Goal: Obtain resource: Obtain resource

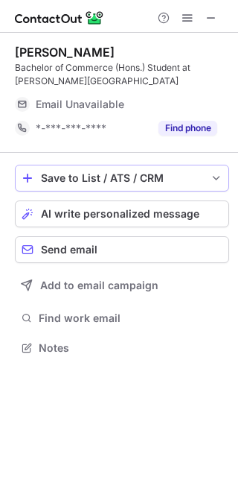
scroll to position [337, 238]
click at [204, 18] on button at bounding box center [212, 18] width 18 height 18
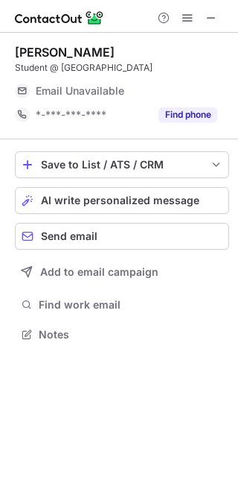
scroll to position [7, 7]
click at [211, 14] on span at bounding box center [212, 18] width 12 height 12
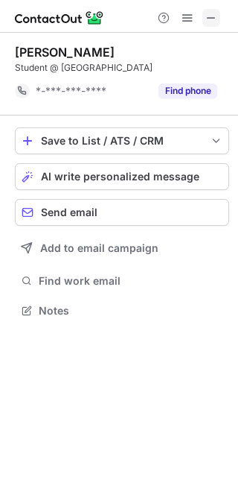
click at [207, 21] on span at bounding box center [212, 18] width 12 height 12
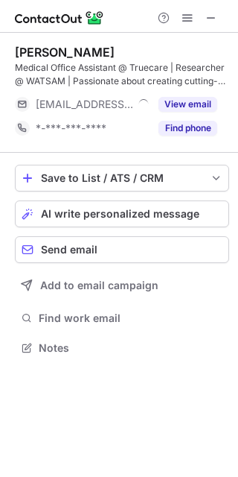
scroll to position [337, 238]
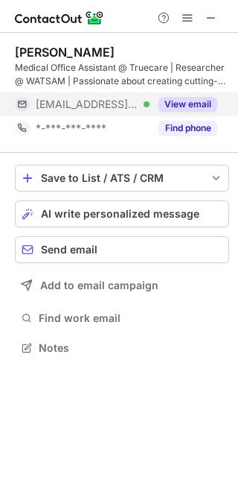
click at [203, 97] on button "View email" at bounding box center [188, 104] width 59 height 15
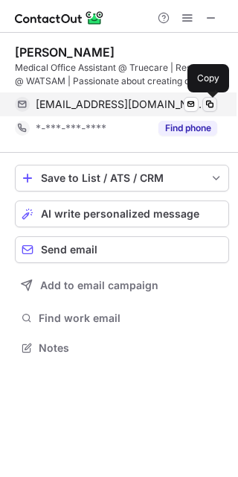
click at [208, 99] on span at bounding box center [210, 104] width 12 height 12
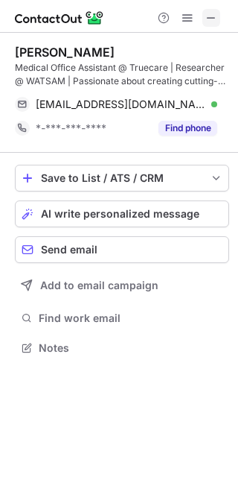
click at [208, 16] on span at bounding box center [212, 18] width 12 height 12
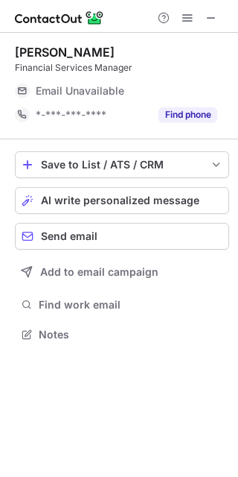
scroll to position [7, 7]
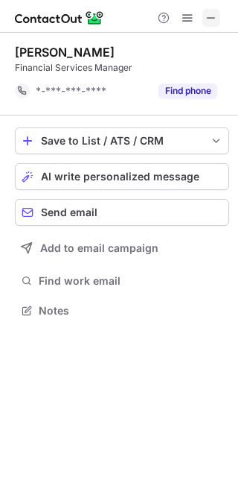
click at [209, 15] on span at bounding box center [212, 18] width 12 height 12
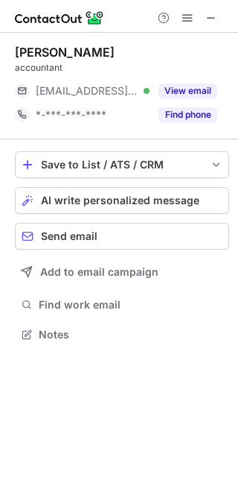
scroll to position [7, 7]
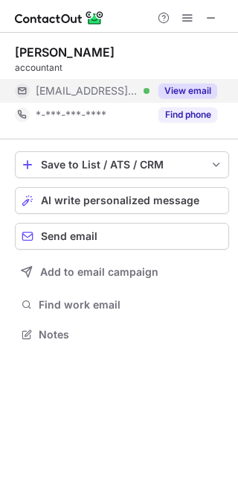
click at [202, 89] on button "View email" at bounding box center [188, 90] width 59 height 15
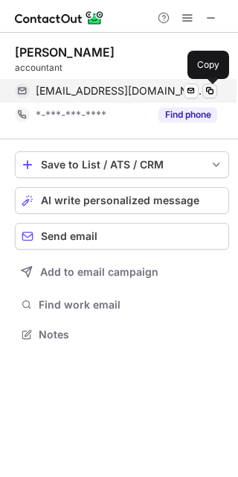
click at [210, 89] on span at bounding box center [210, 91] width 12 height 12
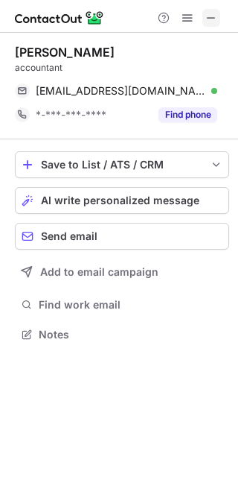
click at [211, 16] on span at bounding box center [212, 18] width 12 height 12
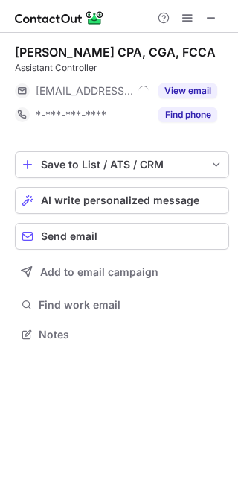
scroll to position [7, 7]
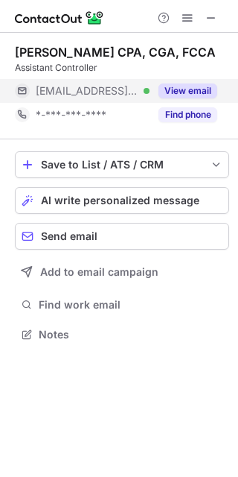
click at [208, 93] on button "View email" at bounding box center [188, 90] width 59 height 15
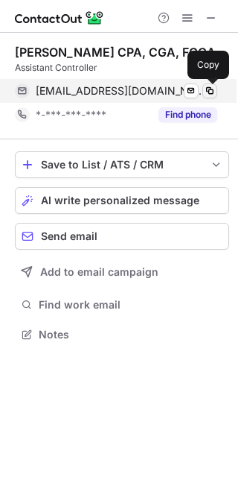
click at [211, 91] on span at bounding box center [210, 91] width 12 height 12
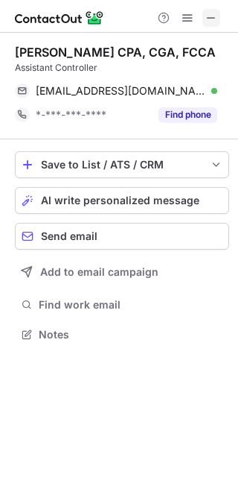
click at [203, 19] on button at bounding box center [212, 18] width 18 height 18
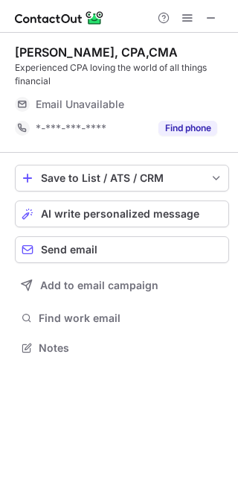
scroll to position [337, 238]
click at [214, 13] on span at bounding box center [212, 18] width 12 height 12
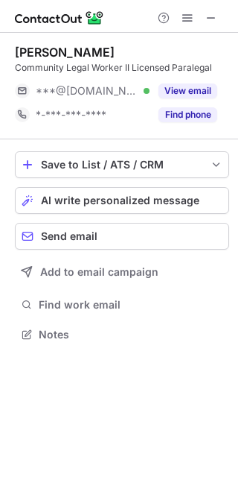
scroll to position [7, 7]
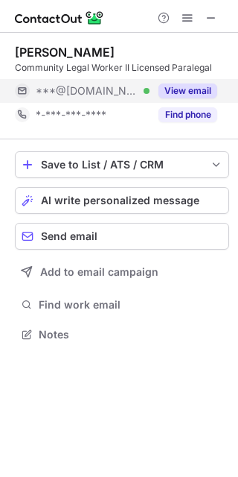
click at [203, 89] on button "View email" at bounding box center [188, 90] width 59 height 15
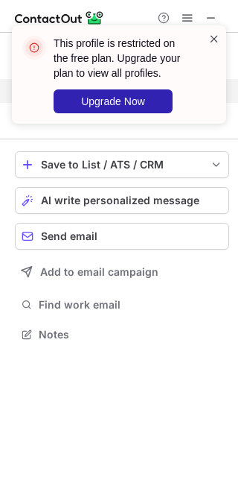
click at [213, 36] on span at bounding box center [215, 38] width 12 height 15
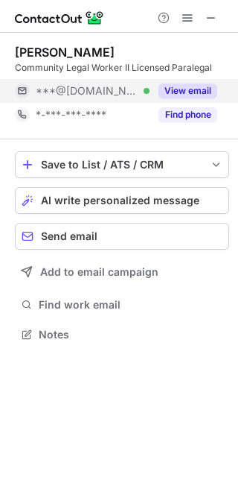
click at [213, 15] on div "This profile is restricted on the free plan. Upgrade your plan to view all prof…" at bounding box center [119, 25] width 238 height 30
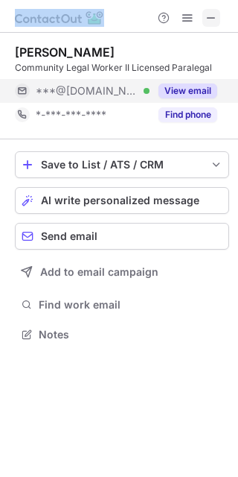
click at [211, 12] on span at bounding box center [212, 18] width 12 height 12
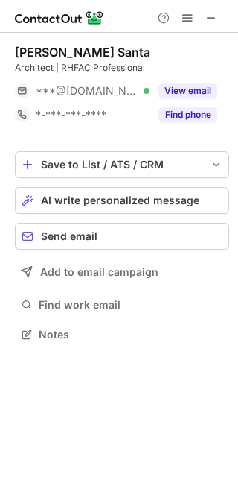
scroll to position [7, 7]
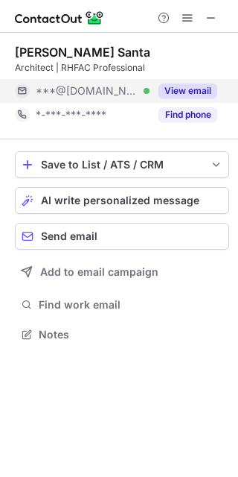
click at [184, 93] on button "View email" at bounding box center [188, 90] width 59 height 15
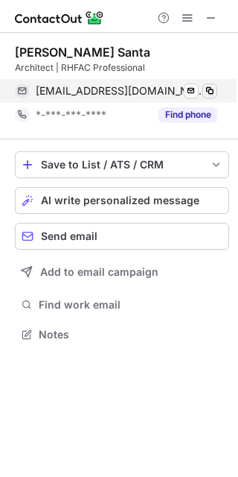
drag, startPoint x: 188, startPoint y: 93, endPoint x: 209, endPoint y: 93, distance: 21.6
click at [209, 92] on span at bounding box center [210, 91] width 12 height 12
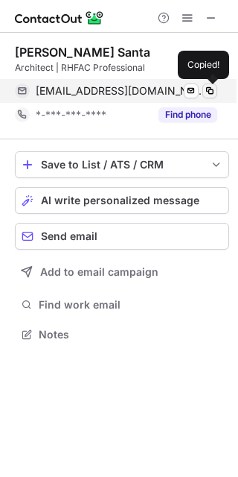
click at [209, 93] on span at bounding box center [210, 91] width 12 height 12
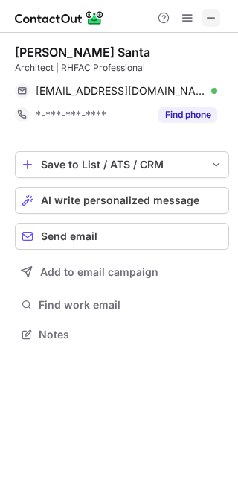
click at [209, 23] on span at bounding box center [212, 18] width 12 height 12
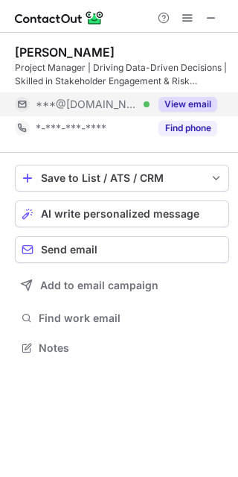
scroll to position [337, 238]
click at [206, 97] on button "View email" at bounding box center [188, 104] width 59 height 15
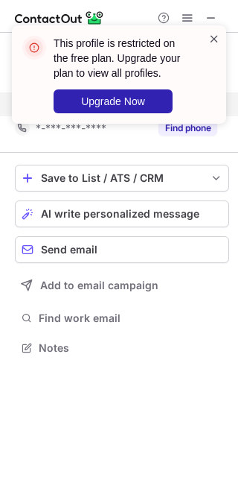
click at [212, 39] on span at bounding box center [215, 38] width 12 height 15
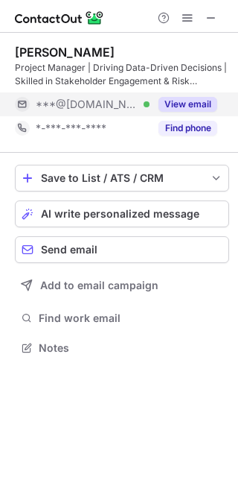
click at [208, 15] on div "This profile is restricted on the free plan. Upgrade your plan to view all prof…" at bounding box center [119, 80] width 238 height 140
click at [206, 13] on span at bounding box center [212, 18] width 12 height 12
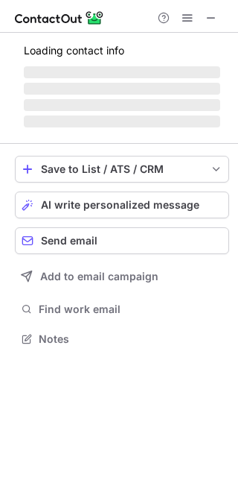
scroll to position [7, 7]
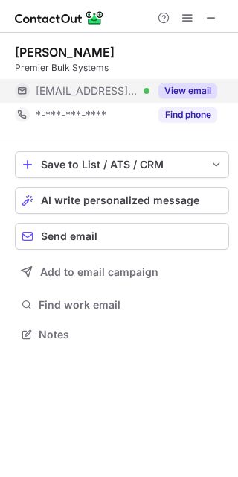
click at [194, 86] on button "View email" at bounding box center [188, 90] width 59 height 15
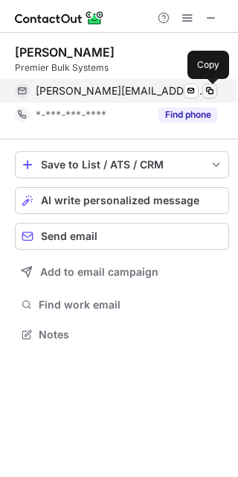
click at [206, 86] on span at bounding box center [210, 91] width 12 height 12
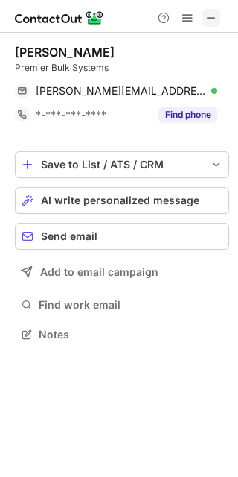
click at [208, 19] on span at bounding box center [212, 18] width 12 height 12
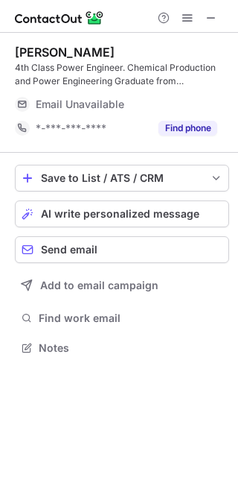
scroll to position [337, 238]
click at [209, 20] on span at bounding box center [212, 18] width 12 height 12
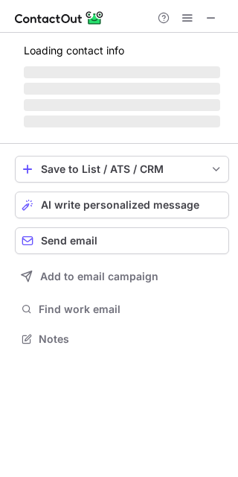
scroll to position [7, 7]
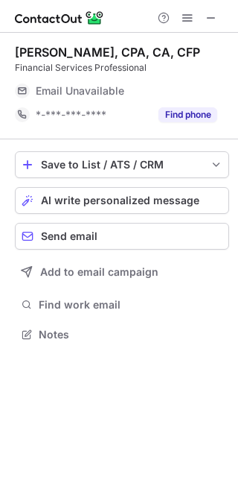
click at [203, 13] on button at bounding box center [212, 18] width 18 height 18
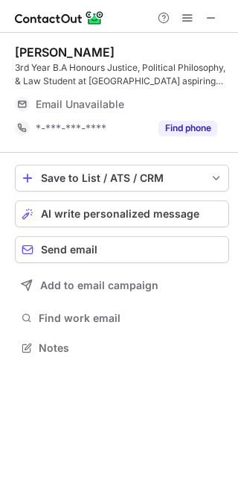
scroll to position [337, 238]
click at [209, 24] on span at bounding box center [212, 18] width 12 height 12
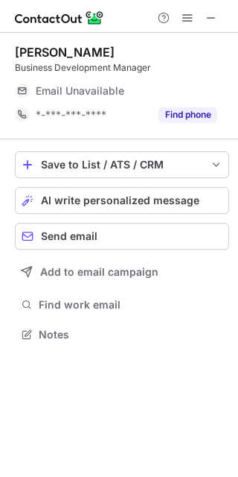
scroll to position [7, 7]
click at [217, 16] on span at bounding box center [212, 18] width 12 height 12
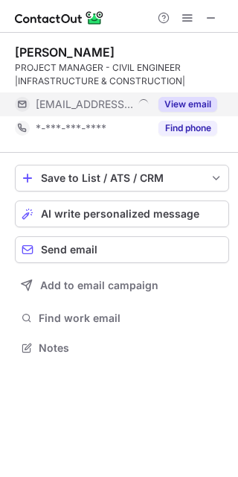
scroll to position [337, 238]
click at [196, 97] on button "View email" at bounding box center [188, 104] width 59 height 15
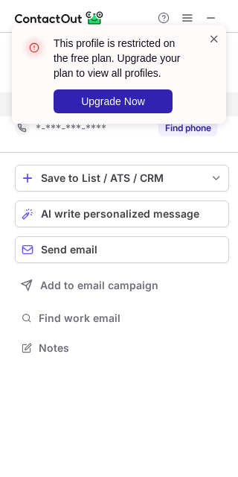
click at [212, 38] on span at bounding box center [215, 38] width 12 height 15
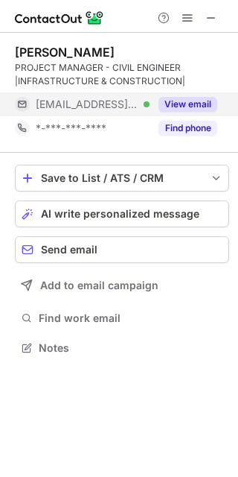
click at [211, 19] on span at bounding box center [212, 18] width 12 height 12
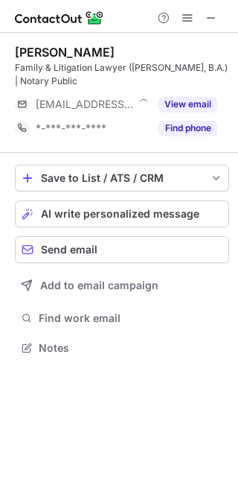
scroll to position [337, 238]
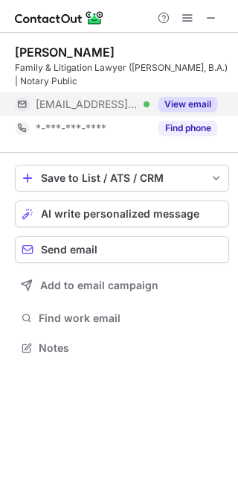
click at [206, 106] on button "View email" at bounding box center [188, 104] width 59 height 15
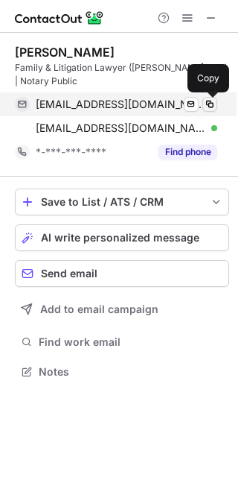
click at [206, 105] on span at bounding box center [210, 104] width 12 height 12
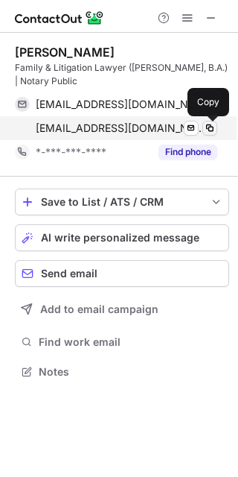
click at [204, 130] on span at bounding box center [210, 128] width 12 height 12
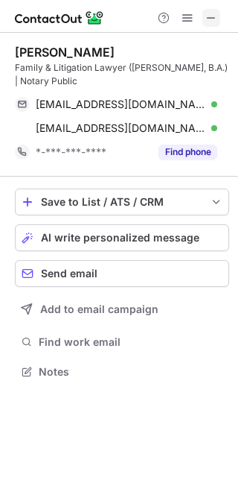
click at [211, 13] on span at bounding box center [212, 18] width 12 height 12
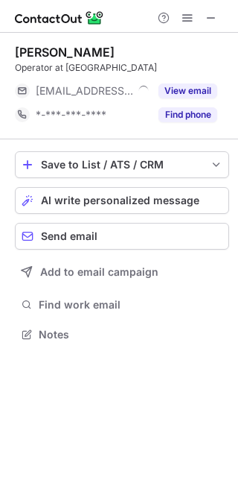
scroll to position [7, 7]
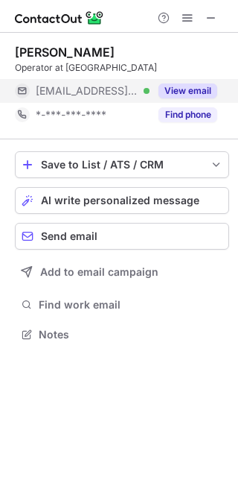
click at [203, 89] on button "View email" at bounding box center [188, 90] width 59 height 15
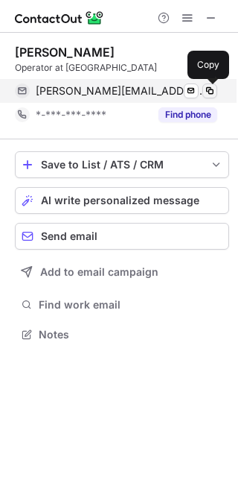
click at [207, 91] on span at bounding box center [210, 91] width 12 height 12
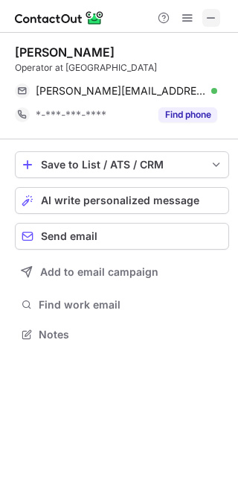
click at [210, 17] on span at bounding box center [212, 18] width 12 height 12
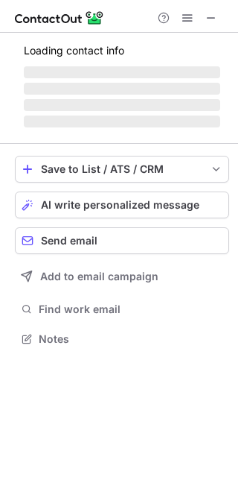
scroll to position [348, 238]
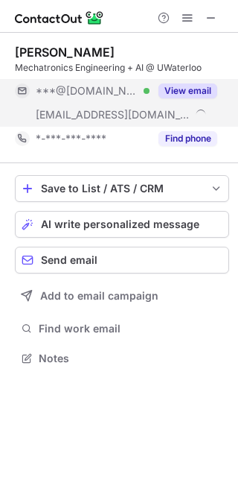
click at [191, 90] on button "View email" at bounding box center [188, 90] width 59 height 15
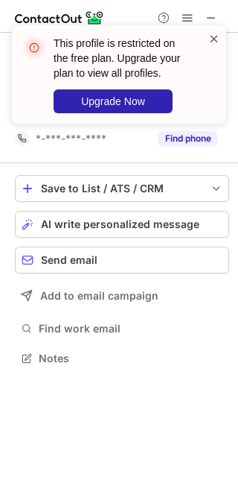
click at [209, 36] on span at bounding box center [215, 38] width 12 height 15
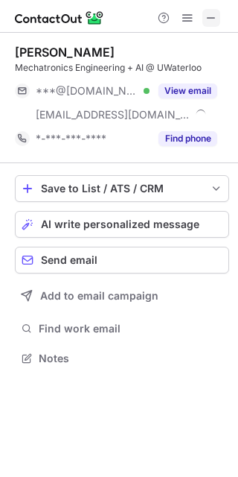
click at [208, 16] on span at bounding box center [212, 18] width 12 height 12
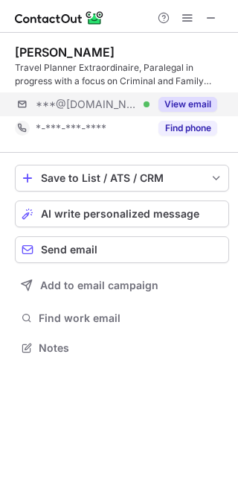
scroll to position [337, 238]
click at [202, 95] on div "View email" at bounding box center [184, 104] width 68 height 24
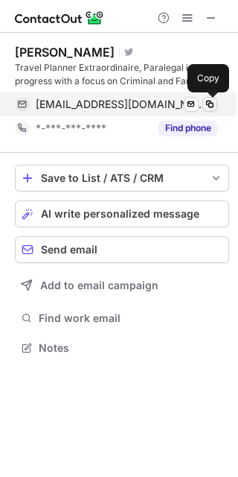
click at [206, 101] on span at bounding box center [210, 104] width 12 height 12
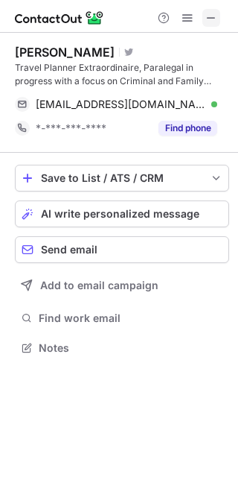
click at [208, 21] on span at bounding box center [212, 18] width 12 height 12
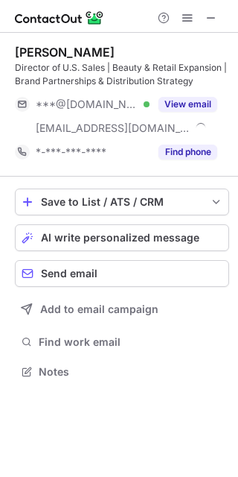
scroll to position [360, 238]
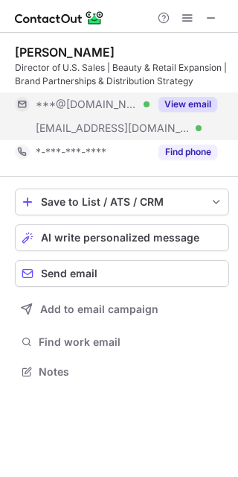
click at [209, 102] on button "View email" at bounding box center [188, 104] width 59 height 15
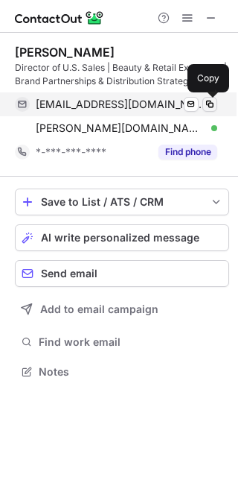
click at [209, 100] on span at bounding box center [210, 104] width 12 height 12
click at [208, 100] on span at bounding box center [210, 104] width 12 height 12
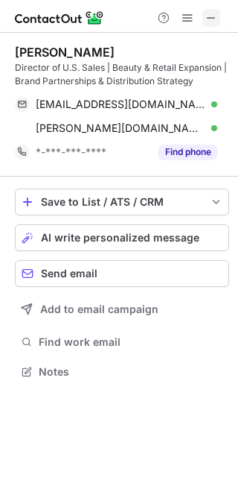
click at [208, 12] on span at bounding box center [212, 18] width 12 height 12
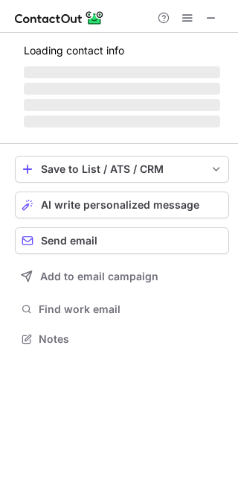
scroll to position [337, 238]
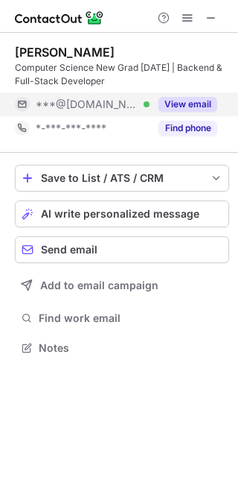
click at [206, 108] on button "View email" at bounding box center [188, 104] width 59 height 15
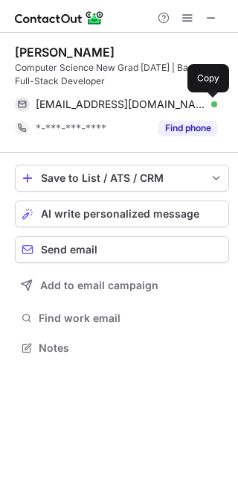
click at [206, 108] on span at bounding box center [210, 104] width 12 height 12
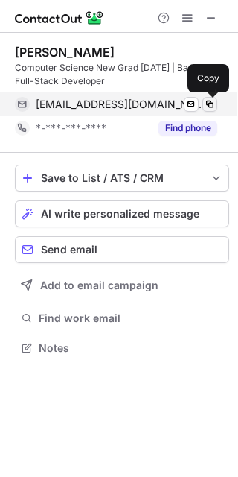
click at [206, 108] on span at bounding box center [210, 104] width 12 height 12
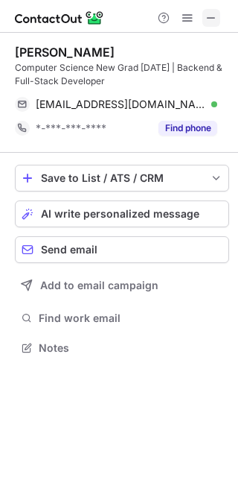
click at [208, 21] on span at bounding box center [212, 18] width 12 height 12
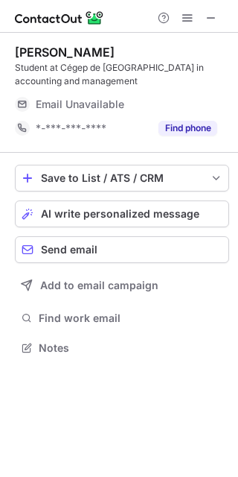
scroll to position [337, 238]
click at [208, 16] on span at bounding box center [212, 18] width 12 height 12
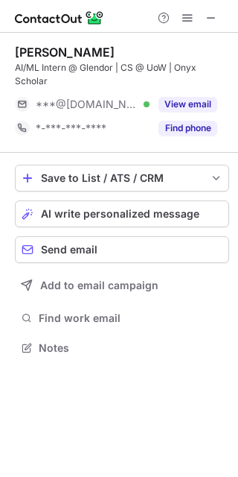
scroll to position [337, 238]
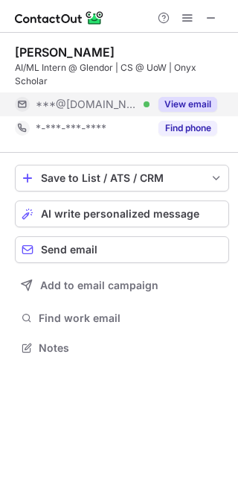
click at [188, 99] on button "View email" at bounding box center [188, 104] width 59 height 15
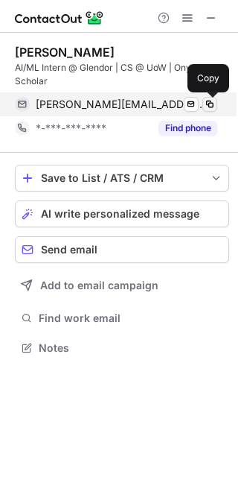
click at [206, 103] on span at bounding box center [210, 104] width 12 height 12
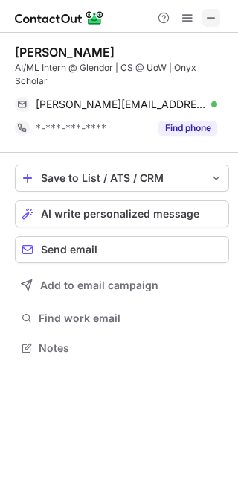
click at [207, 12] on span at bounding box center [212, 18] width 12 height 12
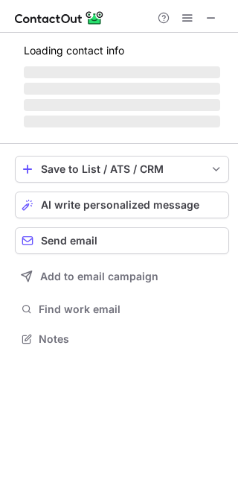
scroll to position [360, 238]
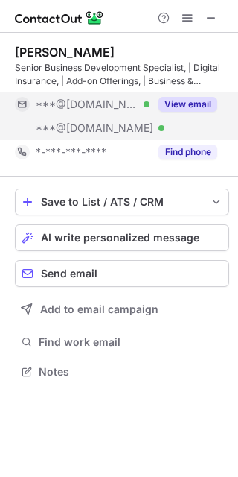
click at [197, 98] on button "View email" at bounding box center [188, 104] width 59 height 15
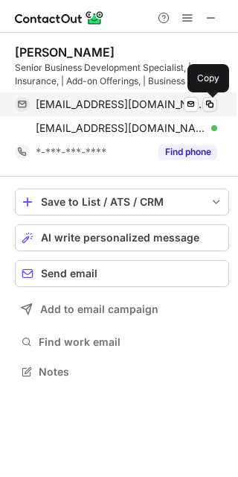
click at [207, 101] on span at bounding box center [210, 104] width 12 height 12
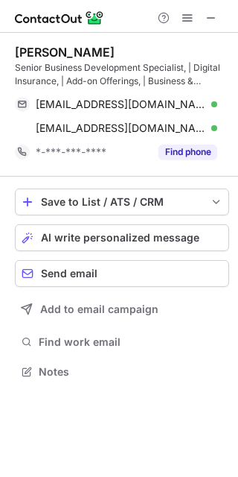
click at [44, 26] on img at bounding box center [59, 18] width 89 height 18
click at [206, 17] on span at bounding box center [212, 18] width 12 height 12
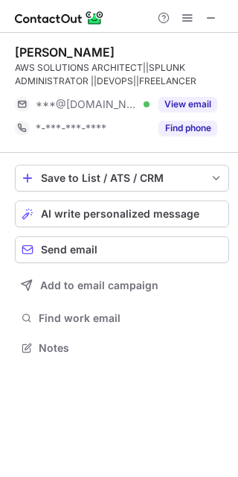
scroll to position [337, 238]
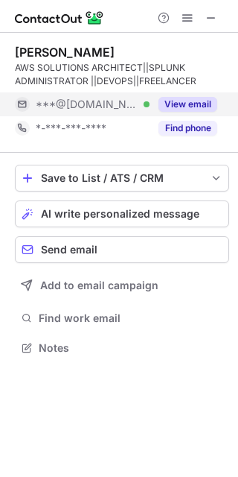
click at [206, 101] on button "View email" at bounding box center [188, 104] width 59 height 15
click at [150, 101] on div "***@[DOMAIN_NAME] Verified" at bounding box center [93, 104] width 114 height 13
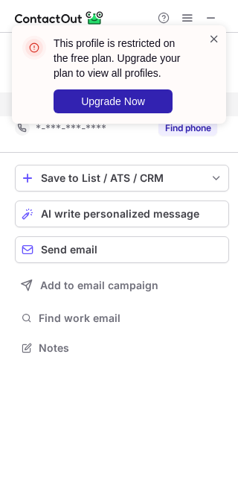
click at [214, 39] on span at bounding box center [215, 38] width 12 height 15
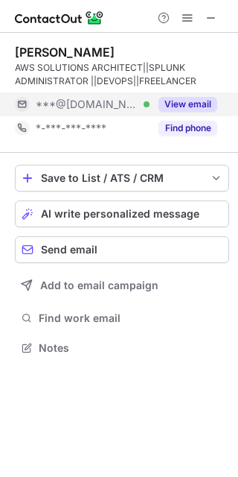
click at [214, 16] on div "This profile is restricted on the free plan. Upgrade your plan to view all prof…" at bounding box center [119, 80] width 238 height 140
click at [213, 16] on span at bounding box center [212, 18] width 12 height 12
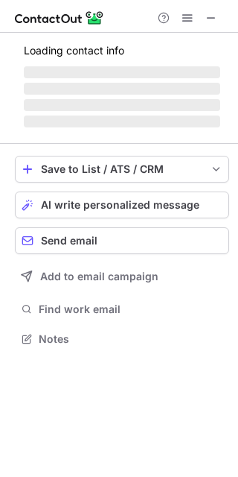
scroll to position [7, 7]
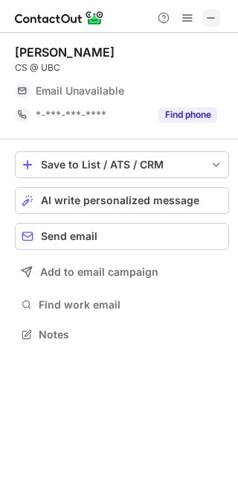
click at [203, 17] on button at bounding box center [212, 18] width 18 height 18
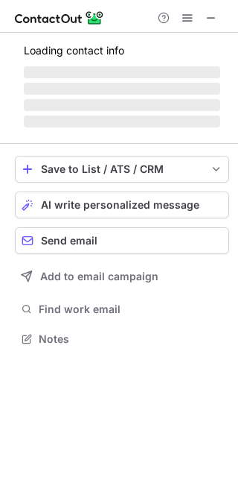
scroll to position [7, 7]
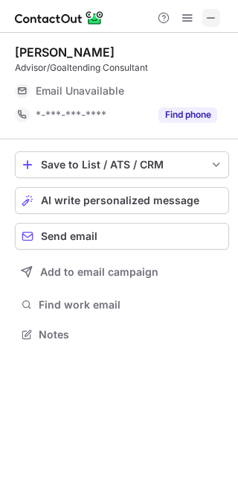
click at [209, 20] on span at bounding box center [212, 18] width 12 height 12
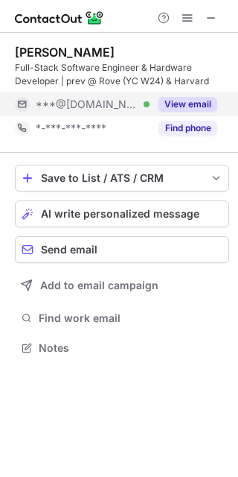
scroll to position [337, 238]
click at [185, 100] on button "View email" at bounding box center [188, 104] width 59 height 15
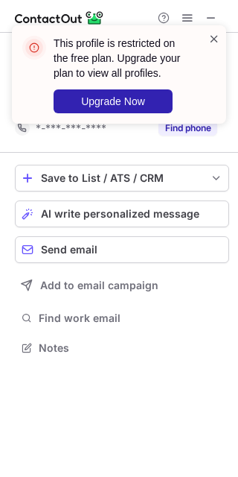
click at [214, 34] on span at bounding box center [215, 38] width 12 height 15
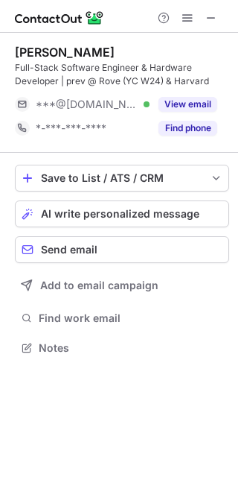
click at [214, 12] on div "This profile is restricted on the free plan. Upgrade your plan to view all prof…" at bounding box center [119, 25] width 238 height 30
click at [207, 14] on span at bounding box center [212, 18] width 12 height 12
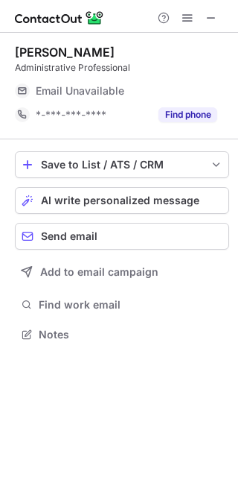
scroll to position [7, 7]
click at [209, 22] on span at bounding box center [212, 18] width 12 height 12
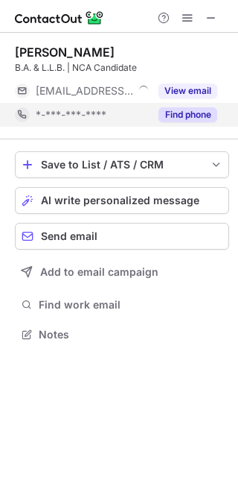
scroll to position [7, 7]
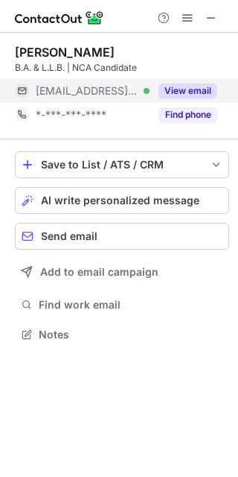
click at [206, 95] on button "View email" at bounding box center [188, 90] width 59 height 15
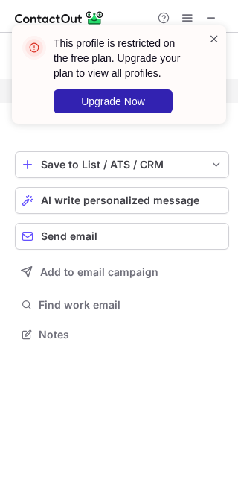
click at [211, 39] on span at bounding box center [215, 38] width 12 height 15
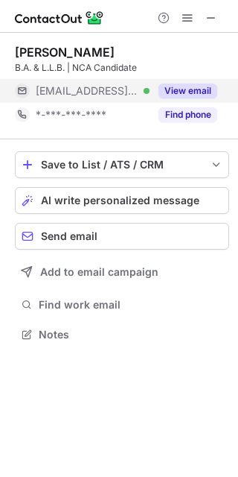
click at [211, 19] on span at bounding box center [212, 18] width 12 height 12
